Goal: Task Accomplishment & Management: Manage account settings

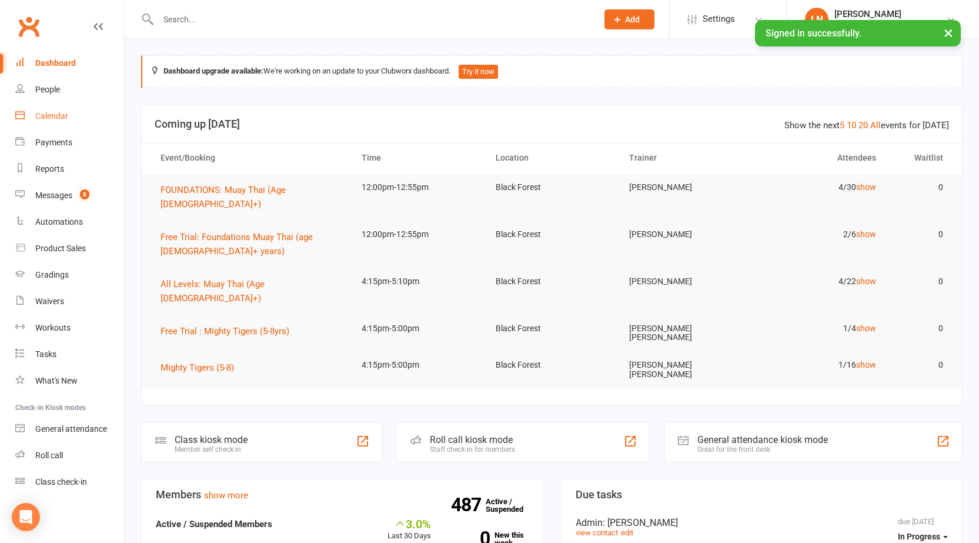
click at [61, 119] on div "Calendar" at bounding box center [51, 115] width 33 height 9
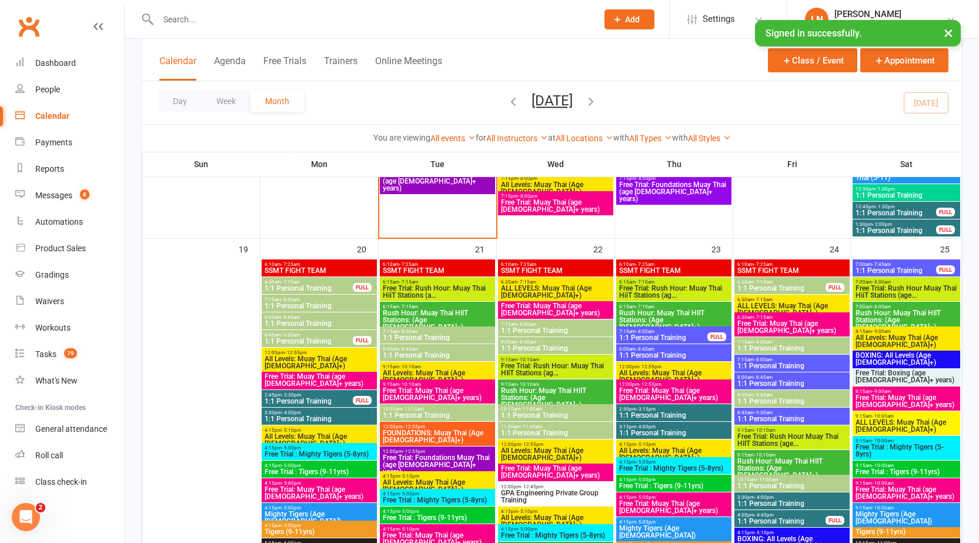
scroll to position [1733, 0]
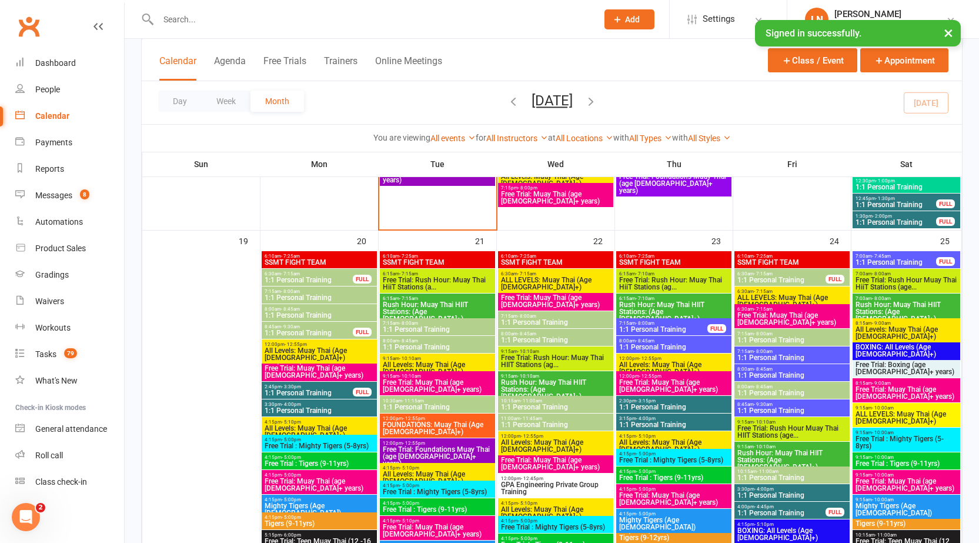
click at [448, 406] on span "1:1 Personal Training" at bounding box center [437, 406] width 111 height 7
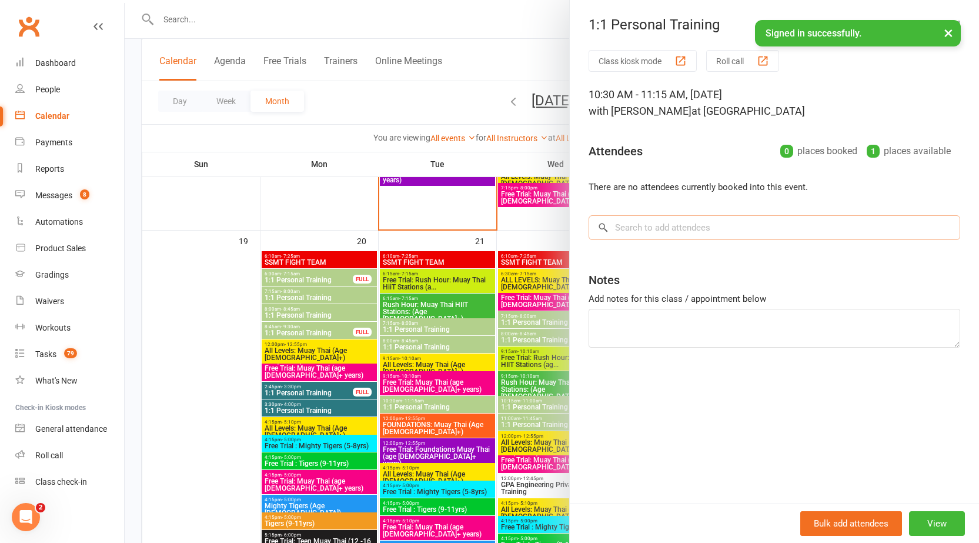
click at [722, 231] on input "search" at bounding box center [773, 227] width 371 height 25
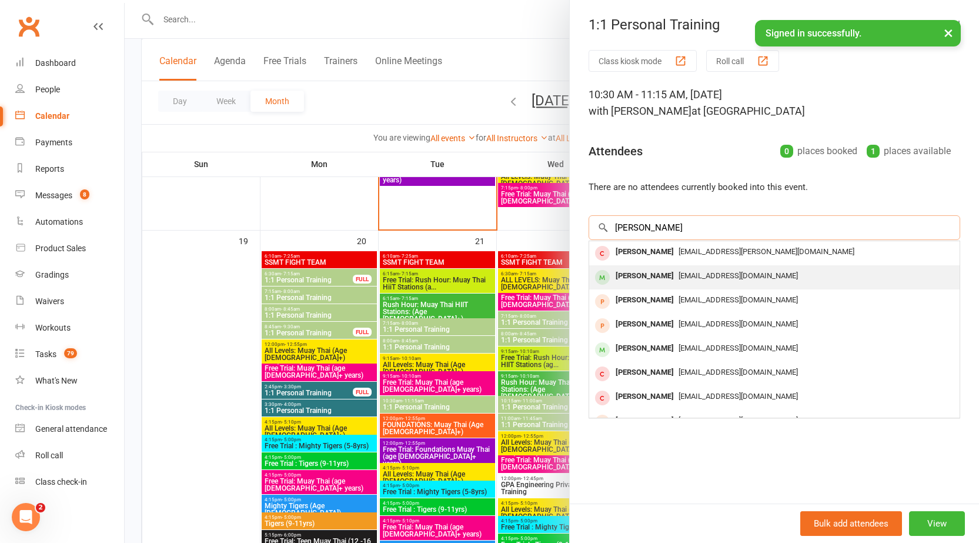
type input "aiden barr"
click at [684, 281] on div "Bazdog888@gmail.com" at bounding box center [774, 275] width 361 height 17
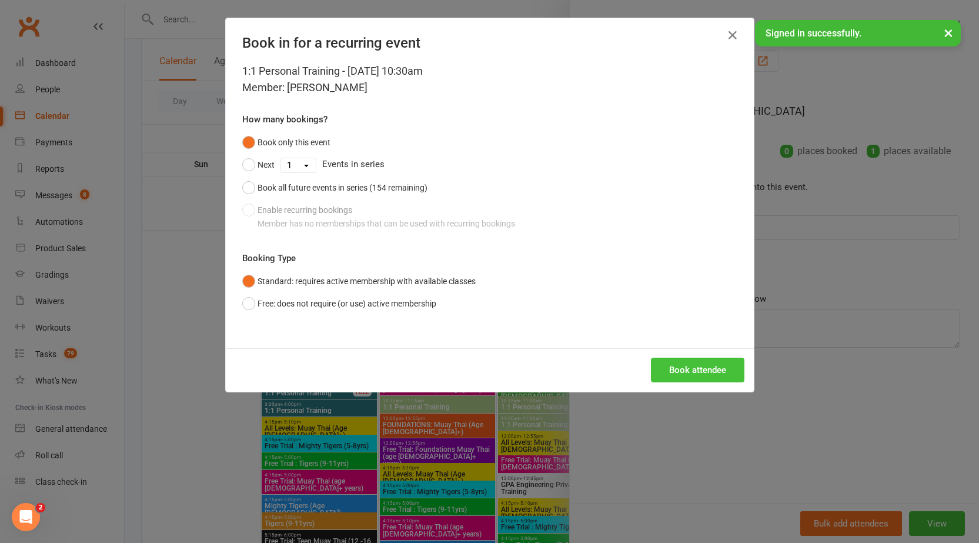
click at [691, 369] on button "Book attendee" at bounding box center [697, 369] width 93 height 25
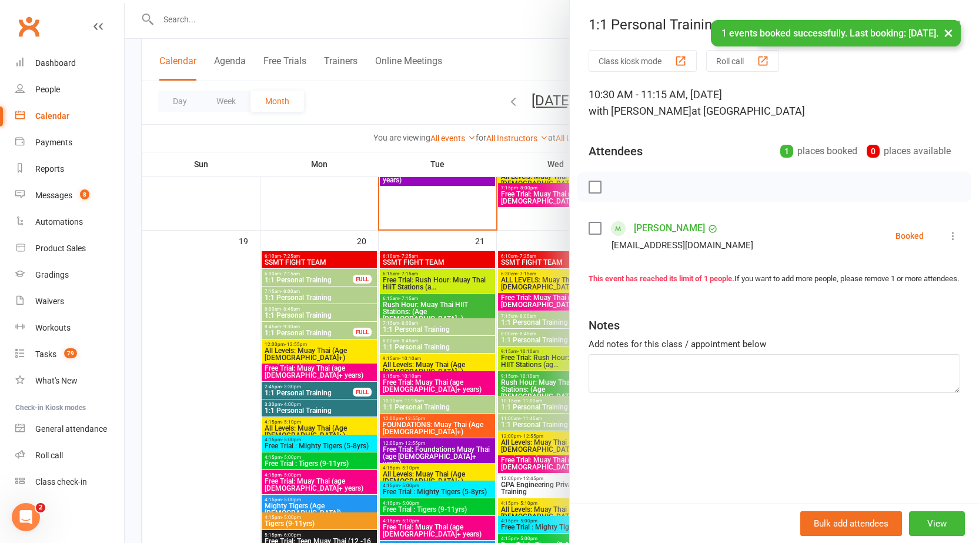
click at [953, 34] on button "×" at bounding box center [948, 32] width 21 height 25
click at [942, 30] on button "×" at bounding box center [948, 32] width 21 height 25
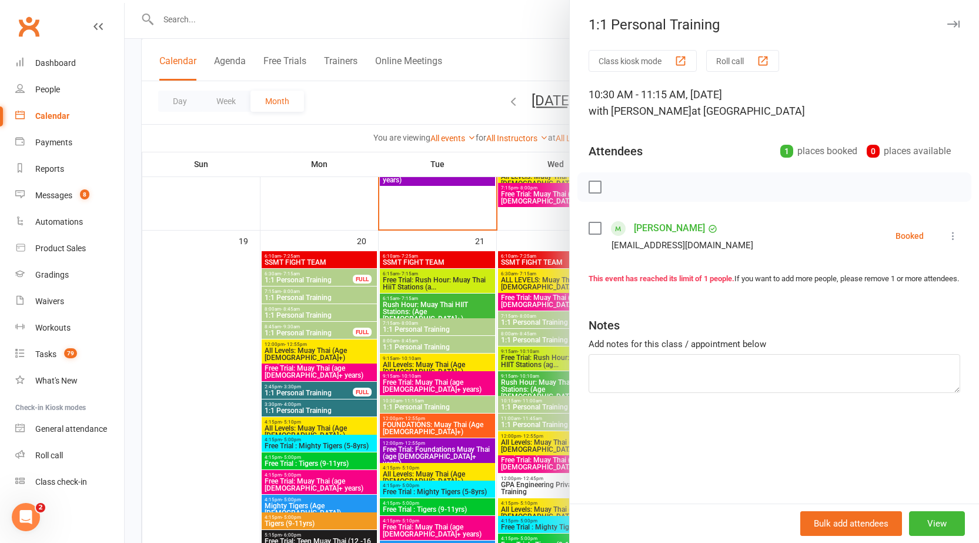
click at [947, 25] on icon "button" at bounding box center [953, 24] width 12 height 7
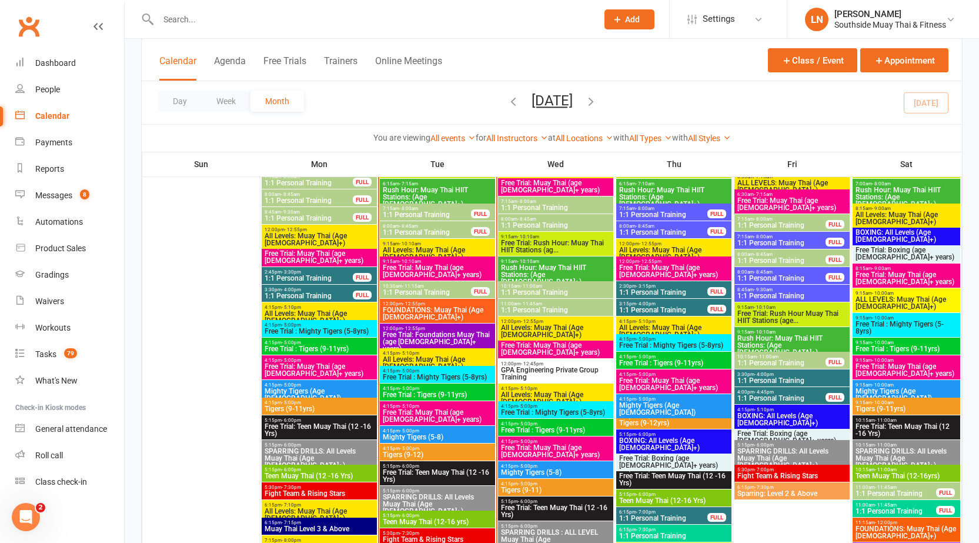
scroll to position [1274, 0]
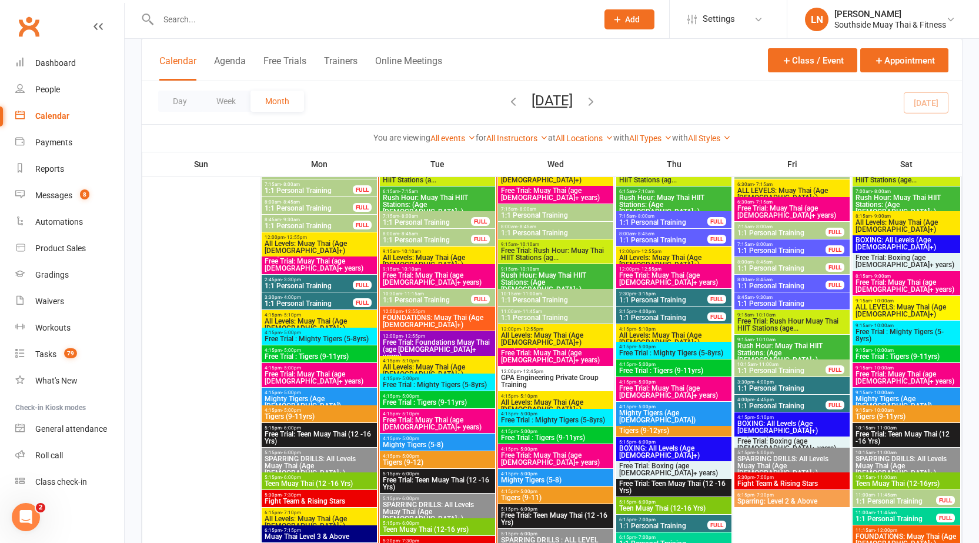
click at [414, 344] on span "Free Trial: Foundations Muay Thai (age 13+ years)" at bounding box center [437, 349] width 111 height 21
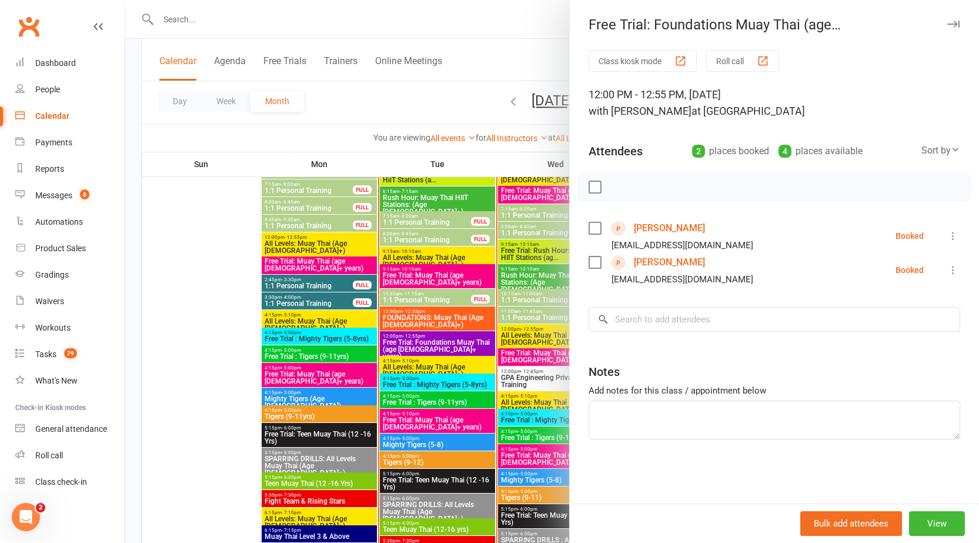
click at [947, 21] on icon "button" at bounding box center [953, 24] width 12 height 7
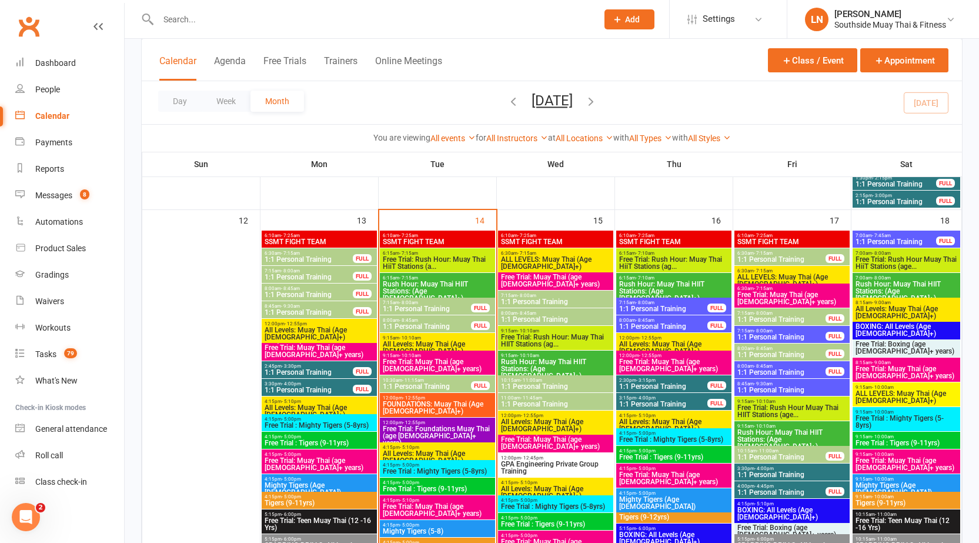
scroll to position [1184, 0]
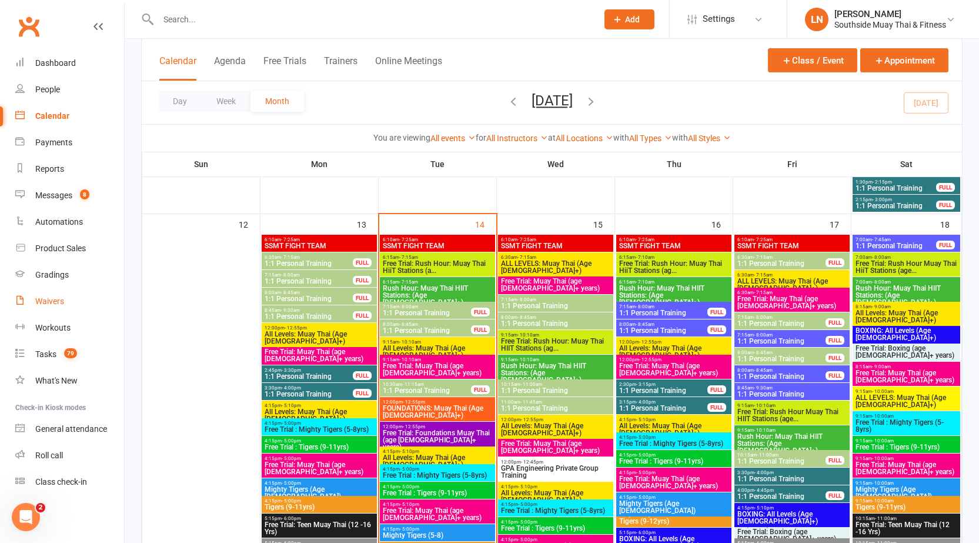
click at [56, 292] on link "Waivers" at bounding box center [69, 301] width 109 height 26
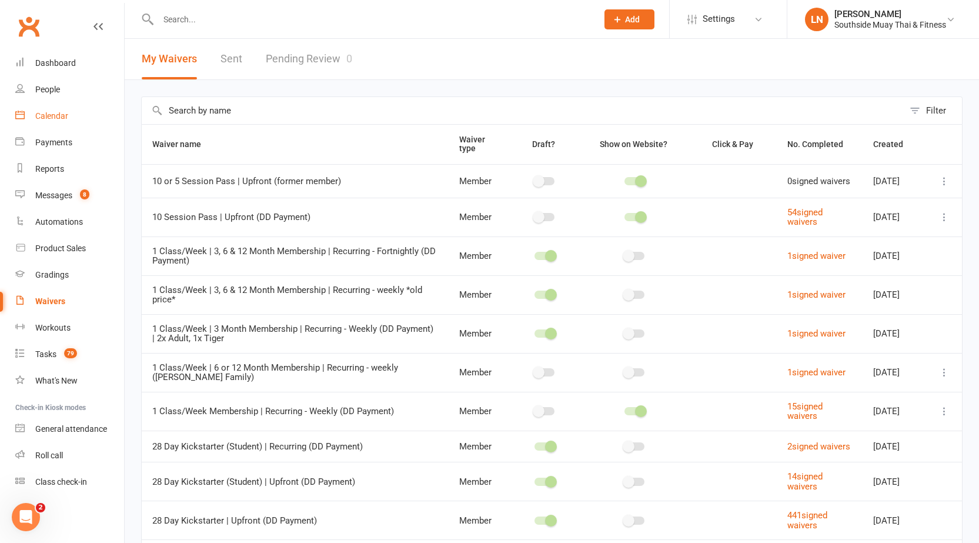
click at [46, 111] on div "Calendar" at bounding box center [51, 115] width 33 height 9
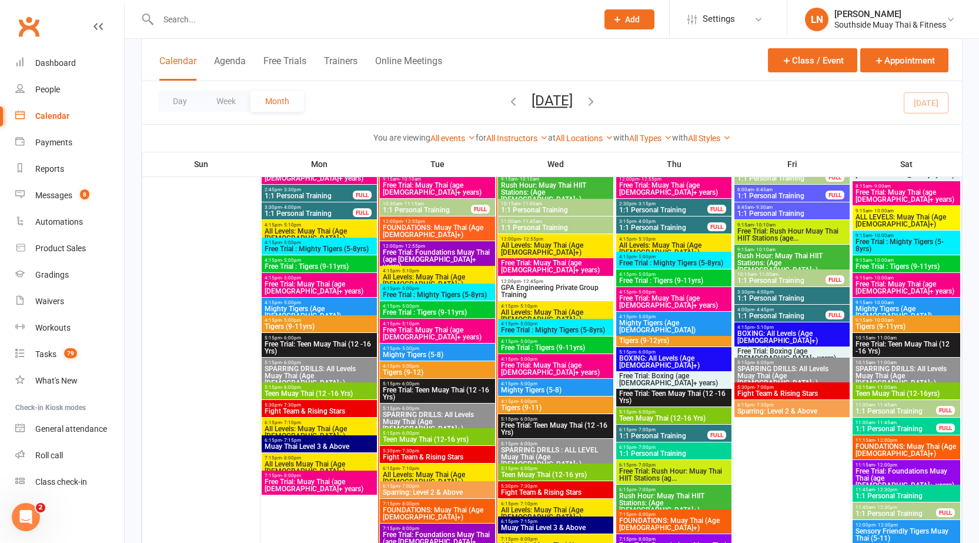
scroll to position [1344, 0]
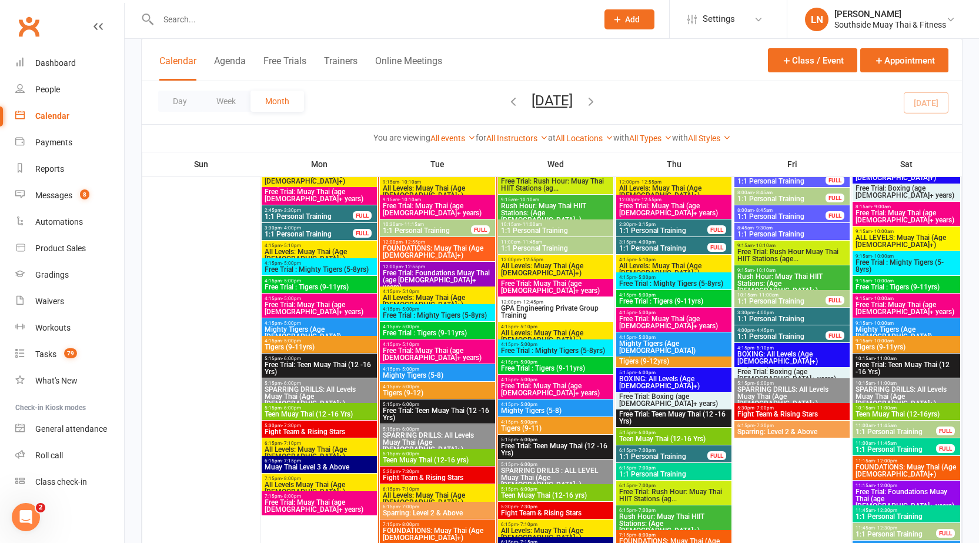
click at [673, 315] on span "Free Trial: Muay Thai (age 13+ years)" at bounding box center [673, 322] width 111 height 14
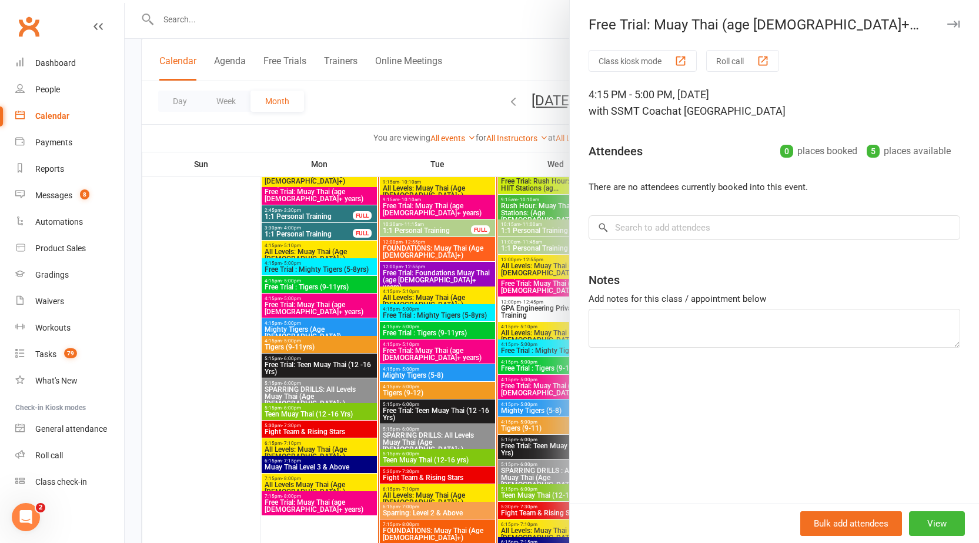
click at [946, 29] on button "button" at bounding box center [953, 24] width 14 height 14
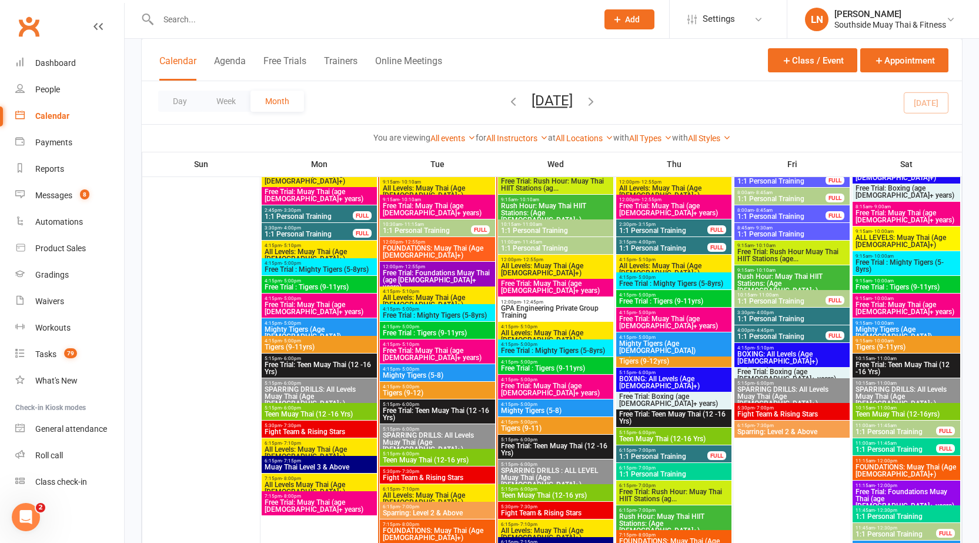
click at [683, 317] on span "Free Trial: Muay Thai (age 13+ years)" at bounding box center [673, 322] width 111 height 14
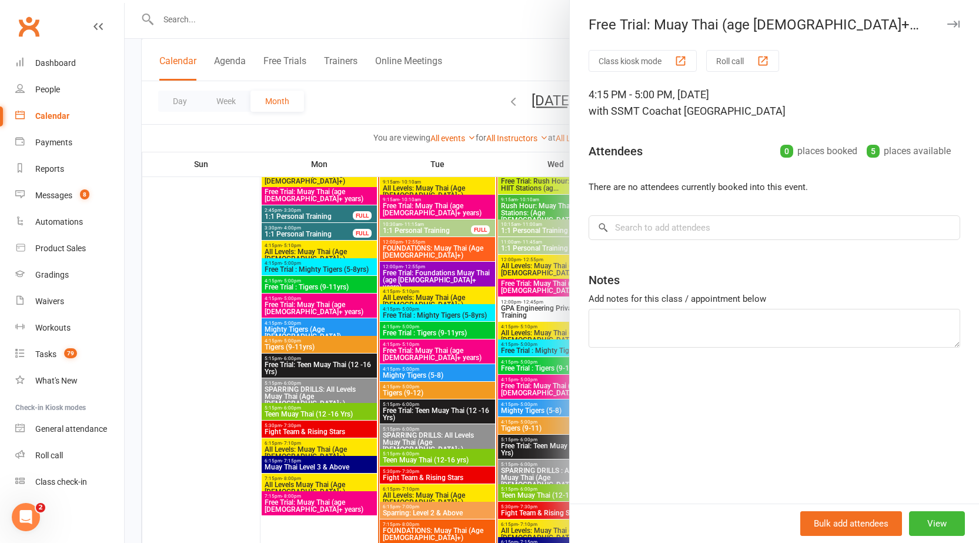
click at [946, 19] on button "button" at bounding box center [953, 24] width 14 height 14
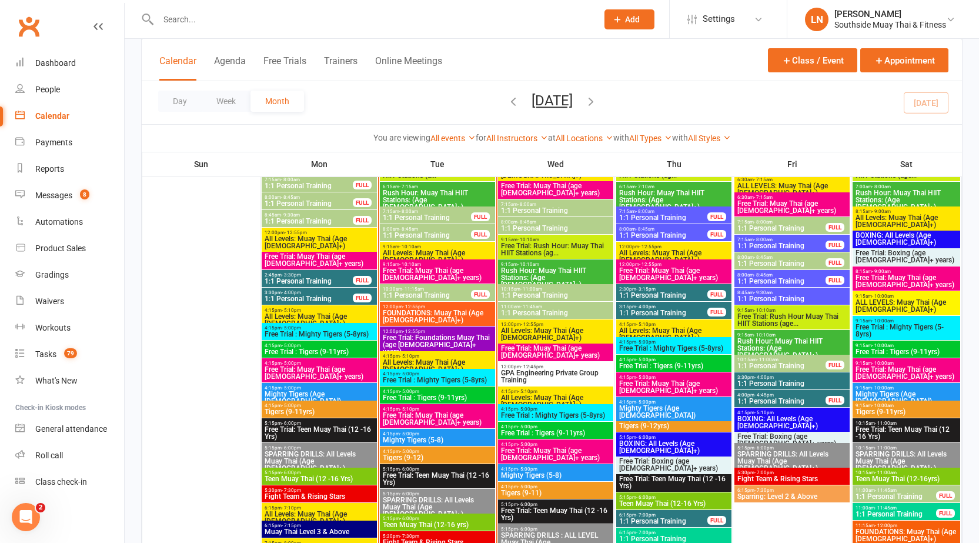
scroll to position [1276, 0]
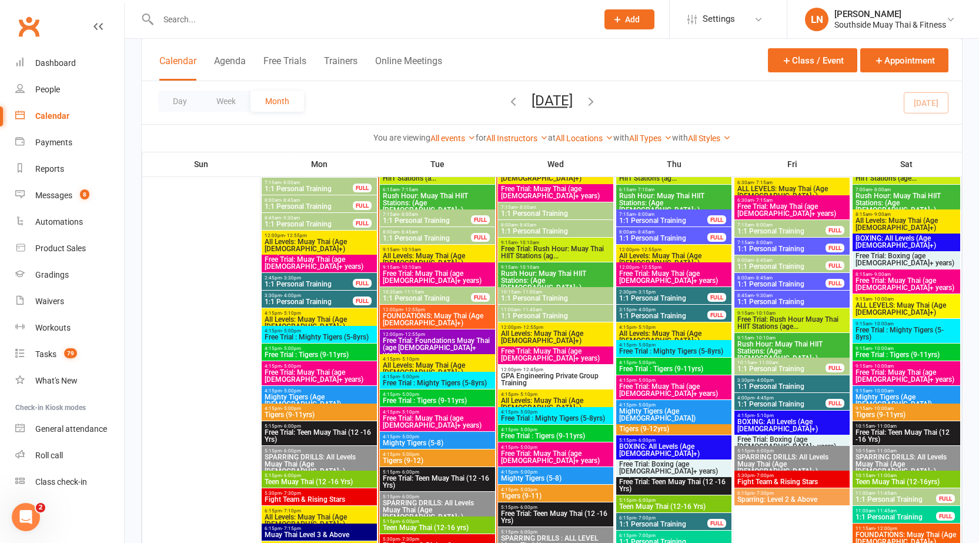
click at [426, 309] on span "12:00pm - 12:55pm" at bounding box center [437, 309] width 111 height 5
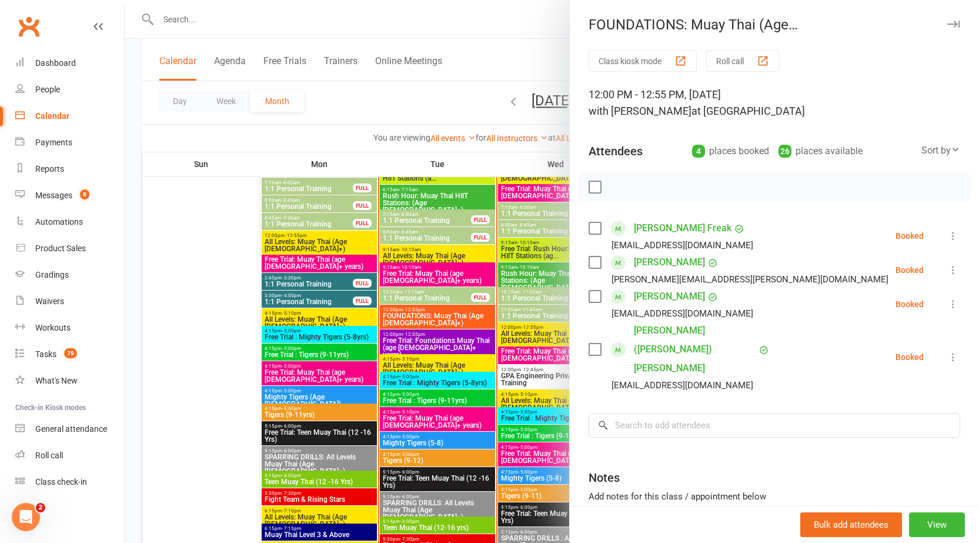
click at [421, 283] on div at bounding box center [552, 271] width 854 height 543
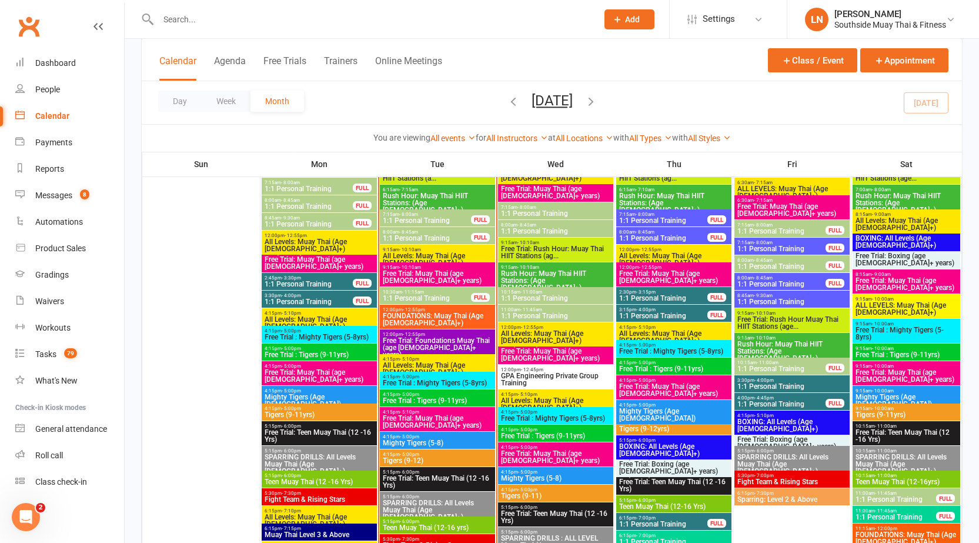
click at [425, 336] on div "12:00pm - 12:55pm Free Trial: Foundations Muay Thai (age 13+ years)" at bounding box center [437, 344] width 115 height 31
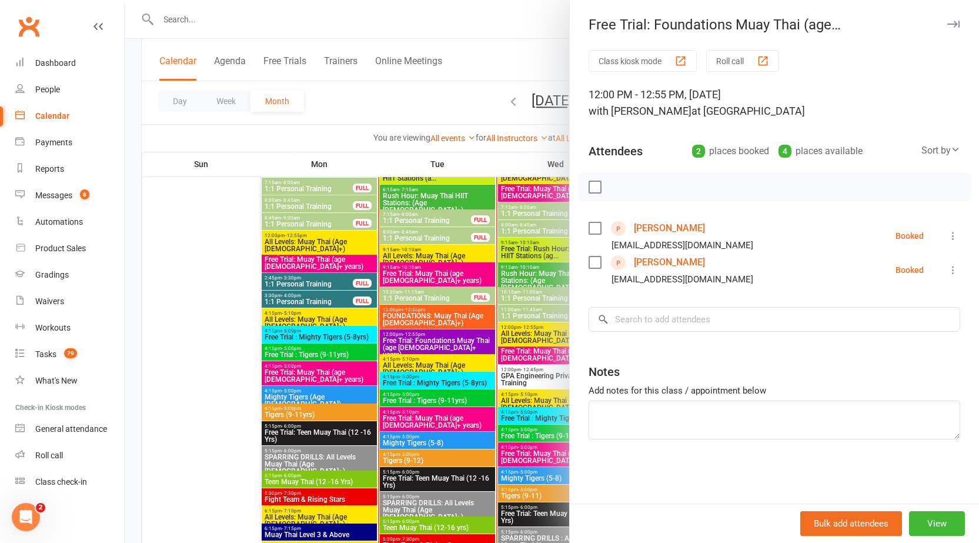
click at [947, 22] on icon "button" at bounding box center [953, 24] width 12 height 7
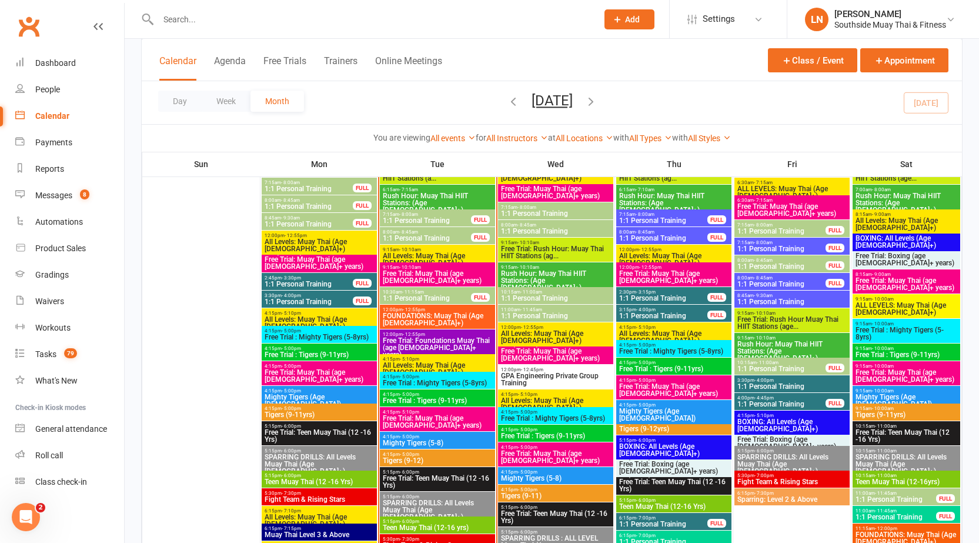
click at [426, 341] on span "Free Trial: Foundations Muay Thai (age 13+ years)" at bounding box center [437, 347] width 111 height 21
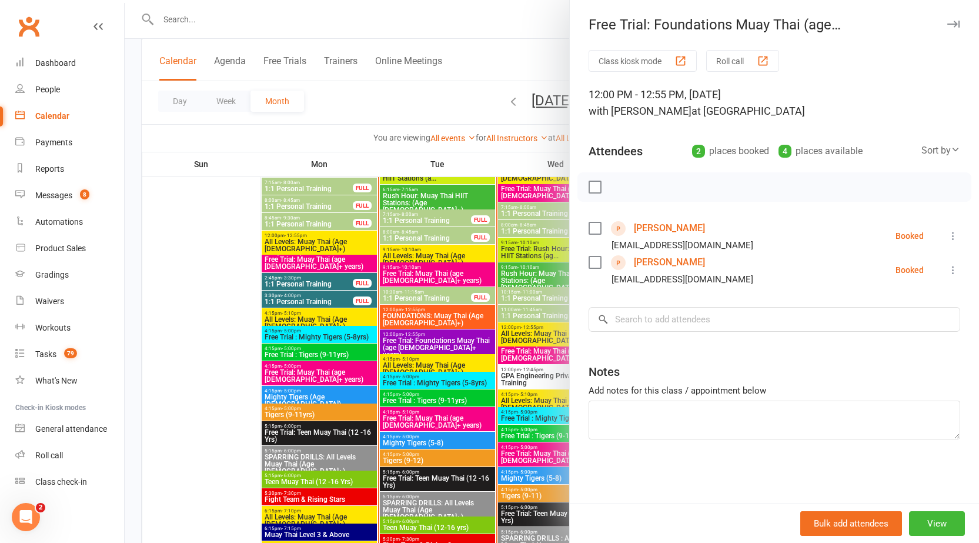
click at [946, 17] on button "button" at bounding box center [953, 24] width 14 height 14
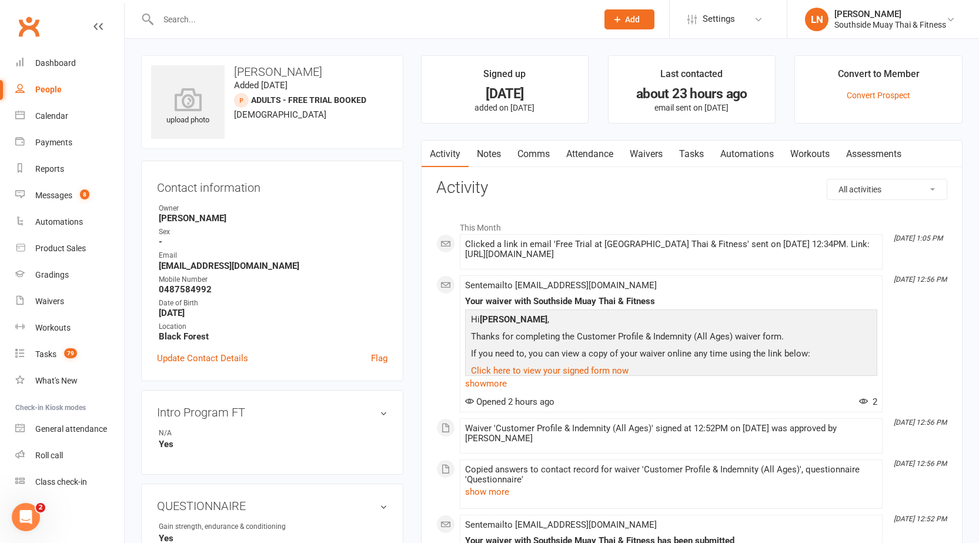
click at [487, 150] on link "Notes" at bounding box center [488, 153] width 41 height 27
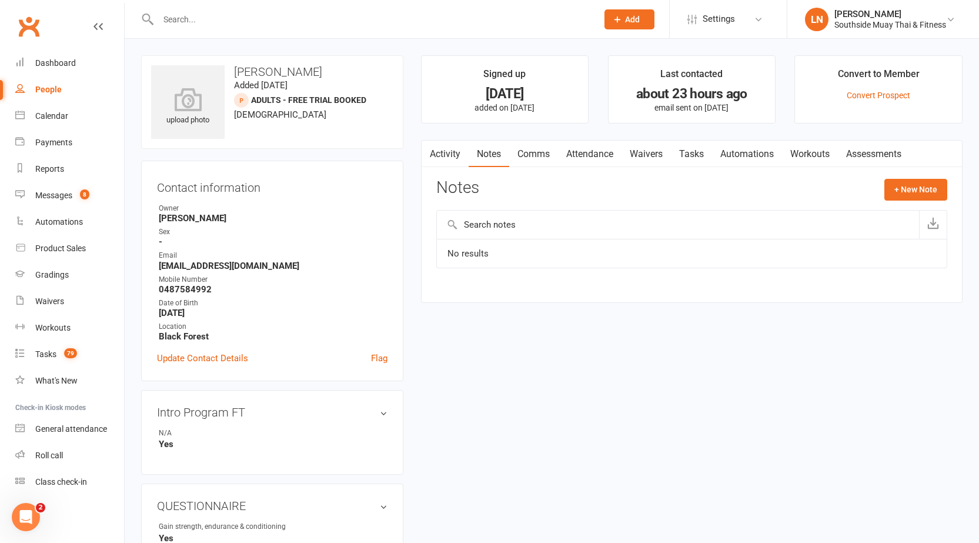
click at [440, 158] on link "Activity" at bounding box center [444, 153] width 47 height 27
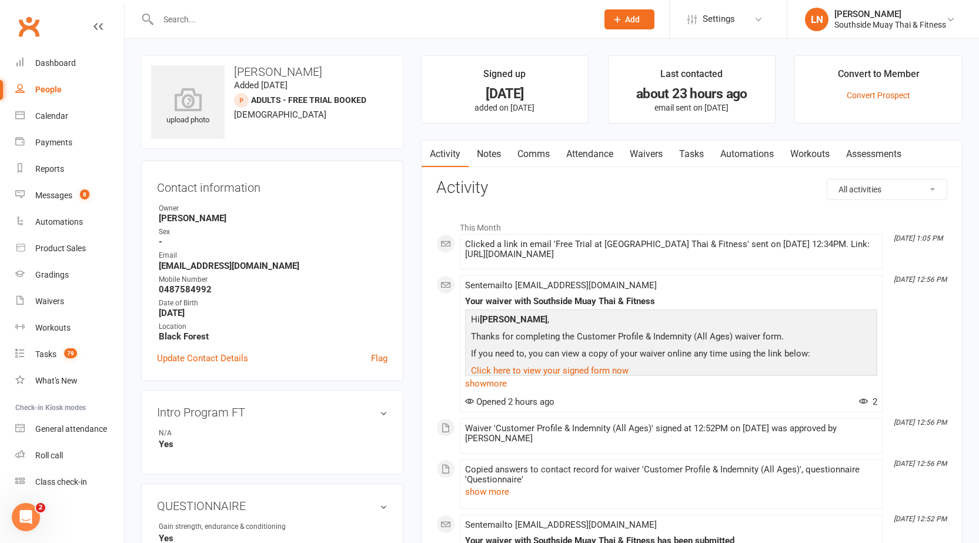
click at [613, 149] on link "Attendance" at bounding box center [589, 153] width 63 height 27
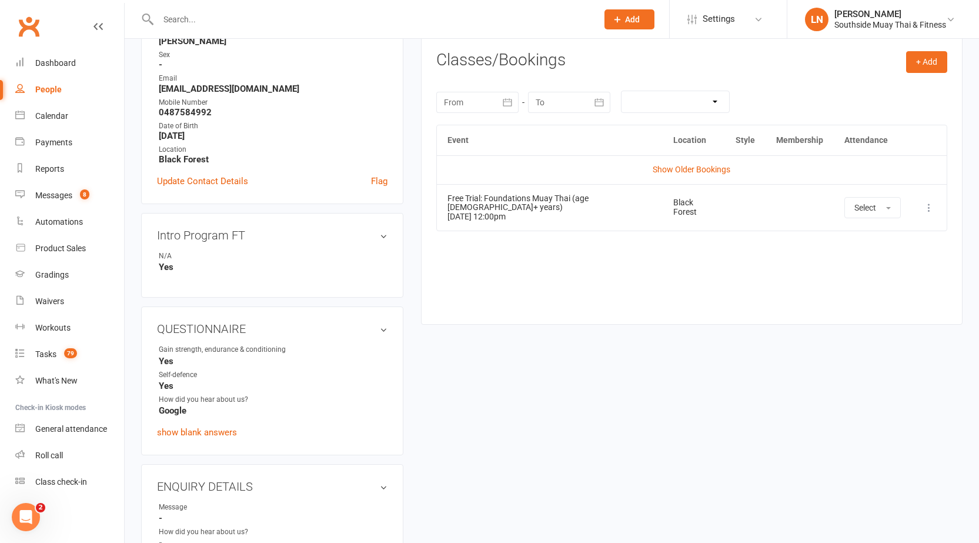
scroll to position [176, 0]
click at [685, 172] on link "Show Older Bookings" at bounding box center [691, 169] width 78 height 9
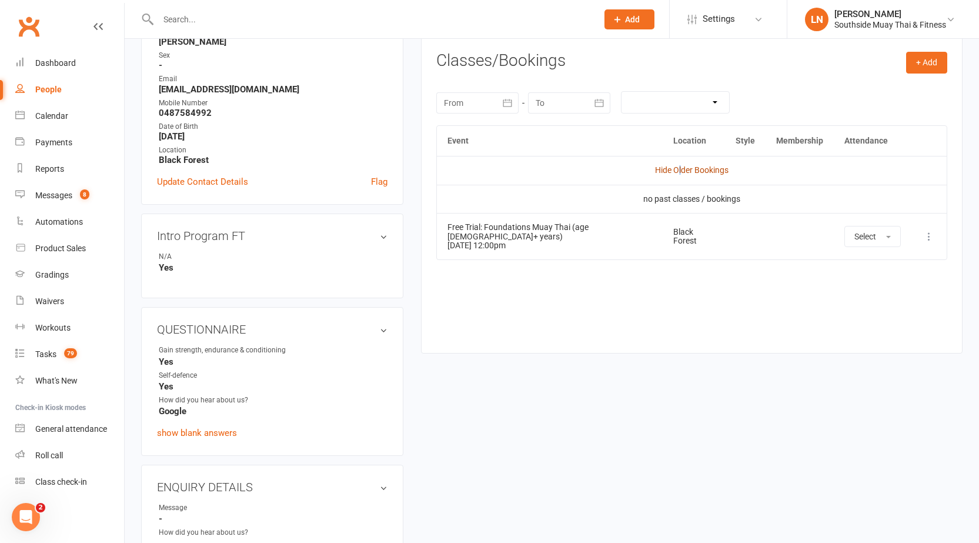
click at [680, 169] on link "Hide Older Bookings" at bounding box center [691, 169] width 73 height 9
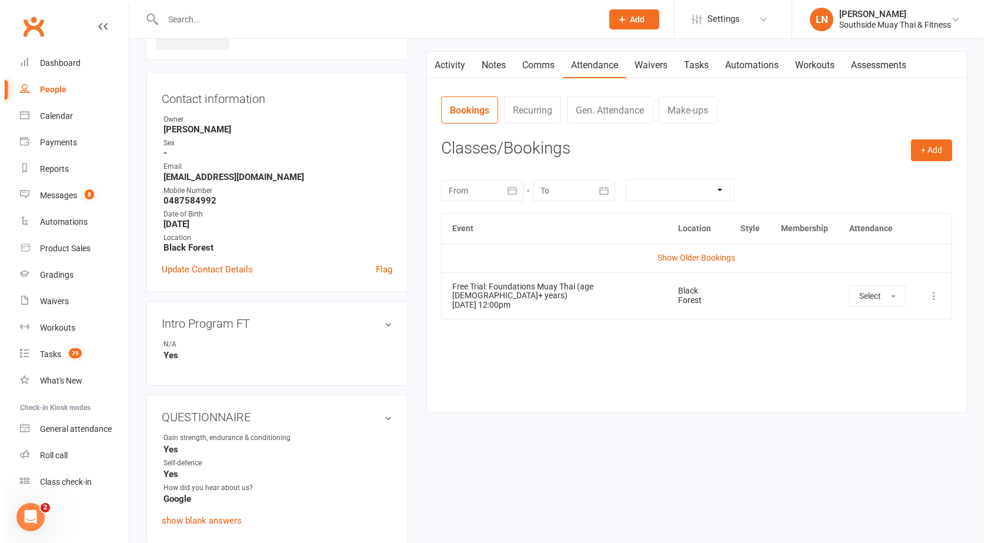
scroll to position [0, 0]
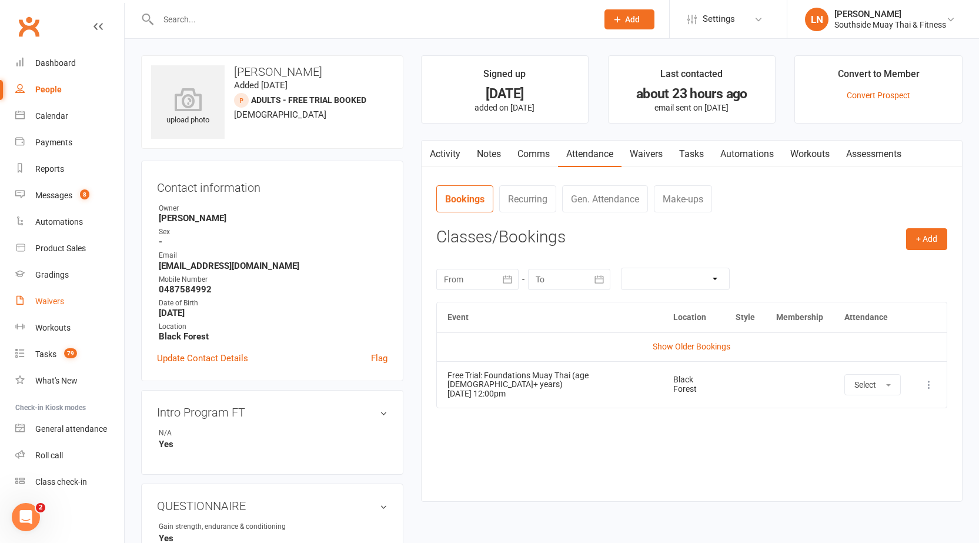
click at [48, 294] on link "Waivers" at bounding box center [69, 301] width 109 height 26
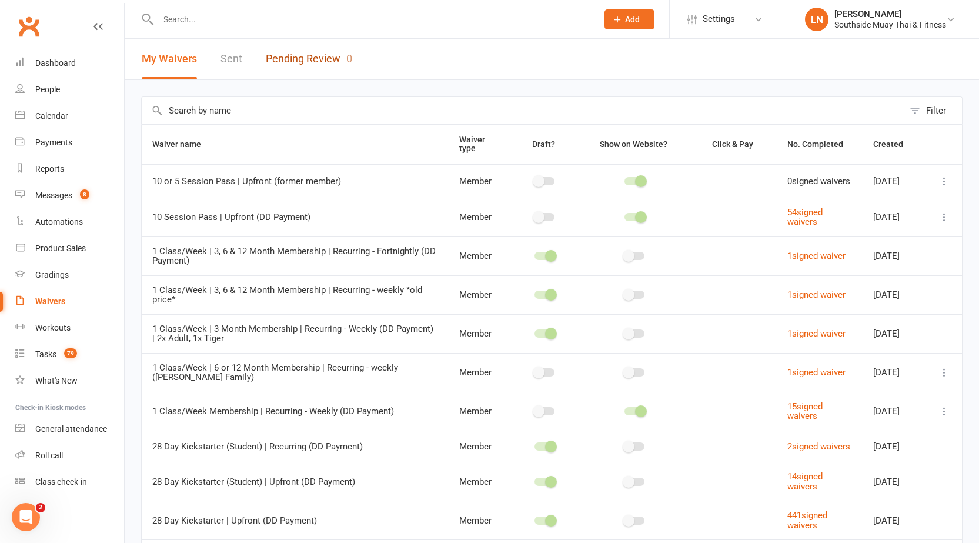
click at [318, 51] on link "Pending Review 0" at bounding box center [309, 59] width 86 height 41
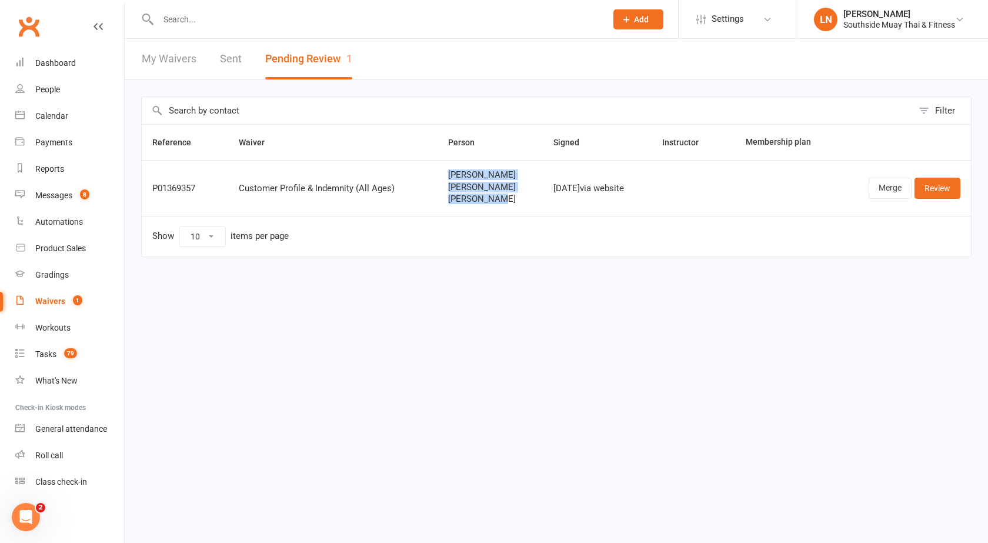
drag, startPoint x: 492, startPoint y: 201, endPoint x: 430, endPoint y: 170, distance: 69.1
click at [437, 170] on td "Aaron Thomas Maja Thomas Paul Thomas" at bounding box center [489, 188] width 105 height 56
click at [463, 186] on span "Maja Thomas" at bounding box center [490, 187] width 84 height 10
click at [543, 195] on td "Oct 14, 2025 via website" at bounding box center [597, 188] width 109 height 56
click at [948, 183] on link "Review" at bounding box center [937, 188] width 46 height 21
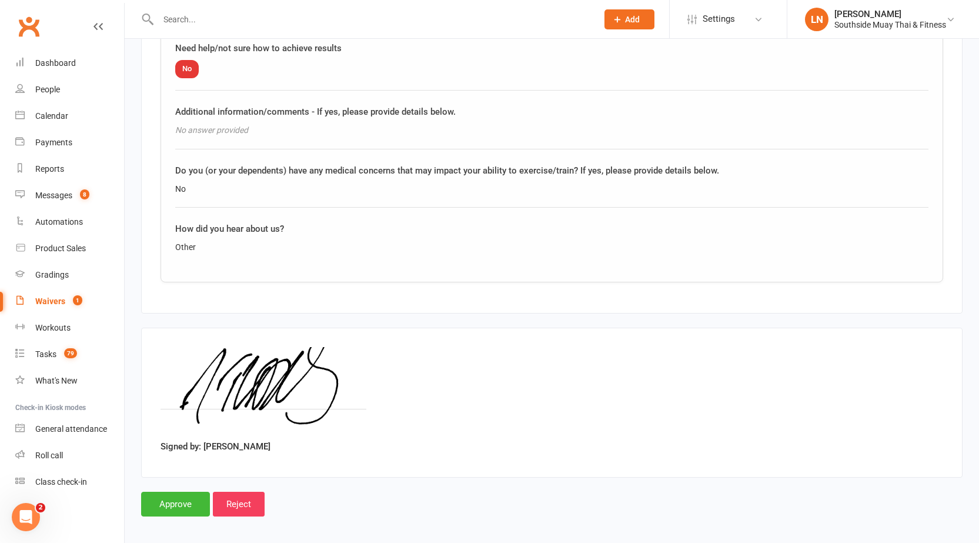
scroll to position [2325, 0]
